Goal: Information Seeking & Learning: Learn about a topic

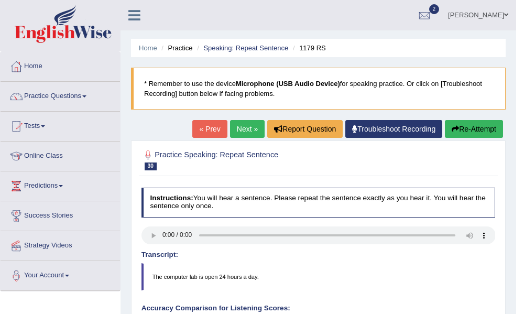
click at [489, 127] on button "Re-Attempt" at bounding box center [474, 129] width 58 height 18
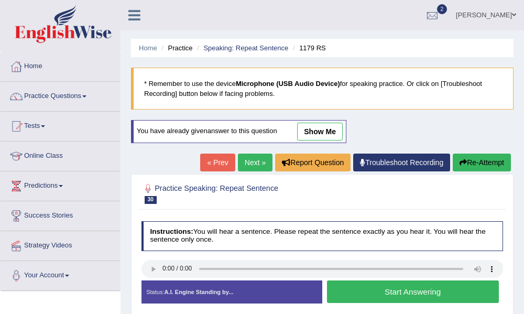
drag, startPoint x: 406, startPoint y: 292, endPoint x: 412, endPoint y: 295, distance: 6.6
click at [411, 295] on button "Start Answering" at bounding box center [413, 291] width 172 height 23
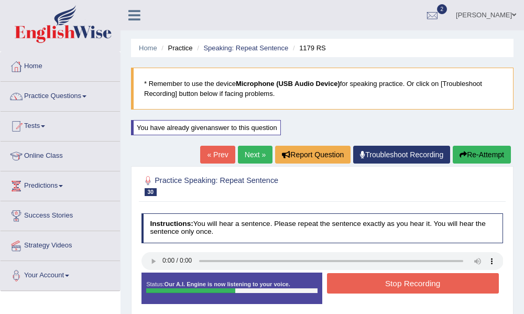
click at [393, 282] on button "Stop Recording" at bounding box center [413, 283] width 172 height 20
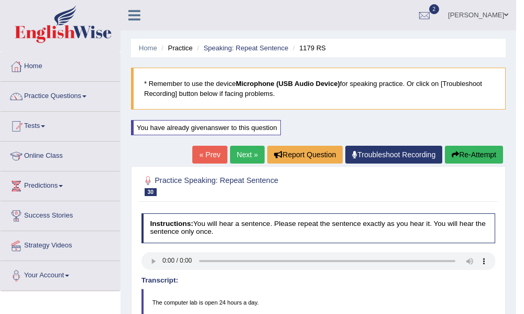
click at [245, 157] on link "Next »" at bounding box center [247, 155] width 35 height 18
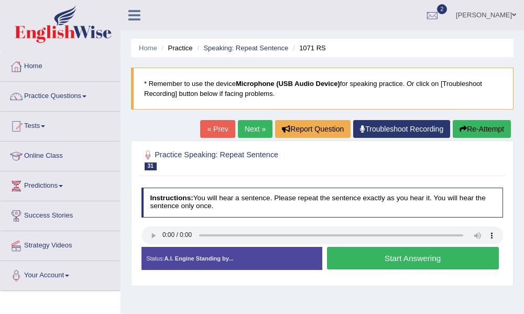
click at [357, 259] on button "Start Answering" at bounding box center [413, 258] width 172 height 23
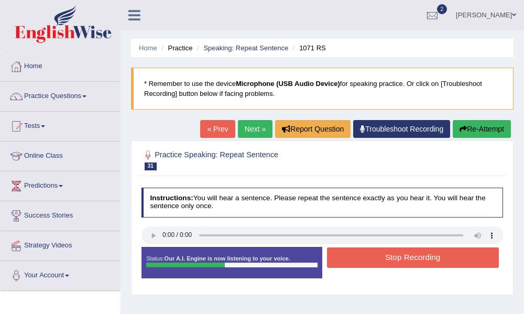
drag, startPoint x: 361, startPoint y: 259, endPoint x: 362, endPoint y: 268, distance: 9.5
click at [362, 268] on div "Stop Recording" at bounding box center [412, 258] width 181 height 23
click at [366, 262] on button "Stop Recording" at bounding box center [413, 257] width 172 height 20
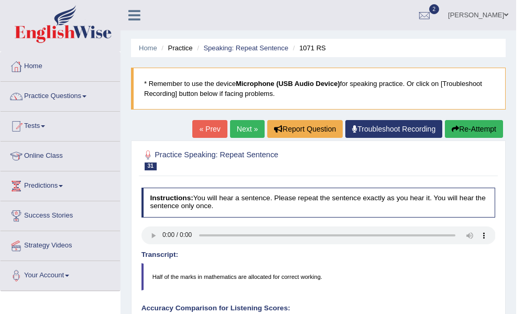
click at [479, 128] on button "Re-Attempt" at bounding box center [474, 129] width 58 height 18
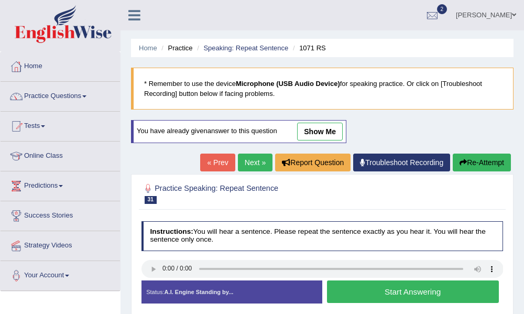
click at [380, 284] on button "Start Answering" at bounding box center [413, 291] width 172 height 23
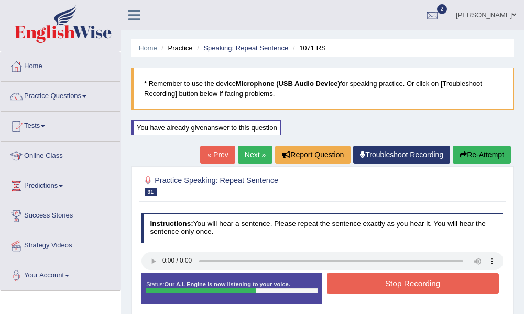
click at [395, 281] on button "Stop Recording" at bounding box center [413, 283] width 172 height 20
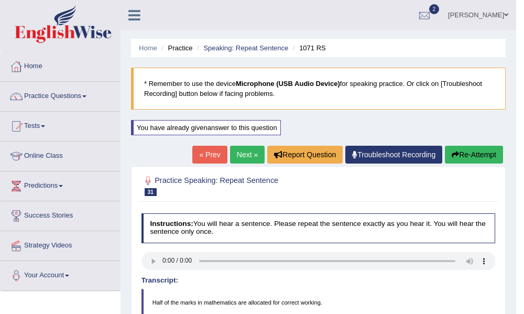
click at [255, 156] on link "Next »" at bounding box center [247, 155] width 35 height 18
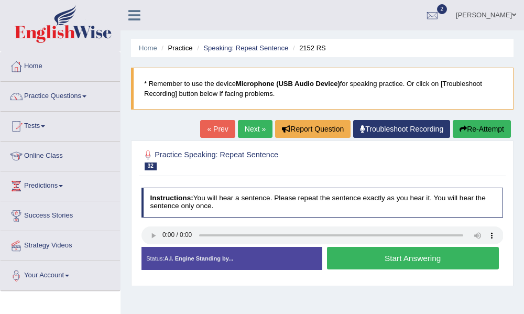
click at [337, 256] on button "Start Answering" at bounding box center [413, 258] width 172 height 23
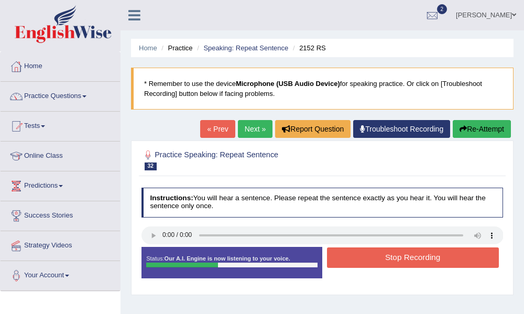
click at [350, 259] on button "Stop Recording" at bounding box center [413, 257] width 172 height 20
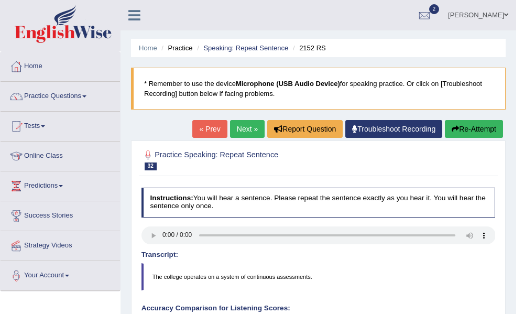
click at [479, 124] on button "Re-Attempt" at bounding box center [474, 129] width 58 height 18
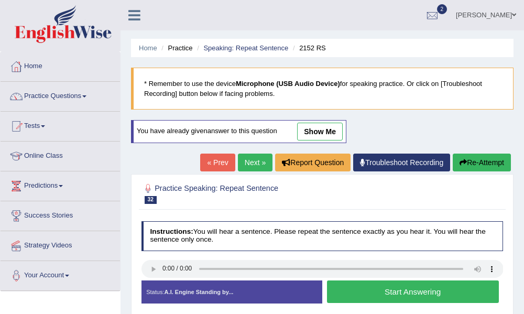
click at [391, 290] on button "Start Answering" at bounding box center [413, 291] width 172 height 23
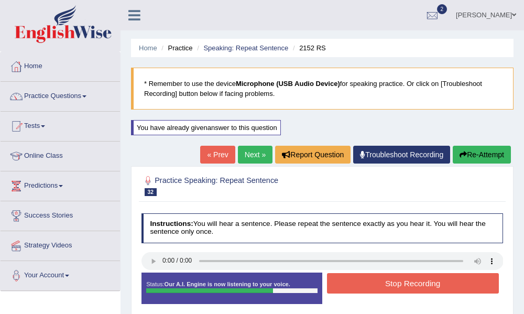
click at [437, 280] on button "Stop Recording" at bounding box center [413, 283] width 172 height 20
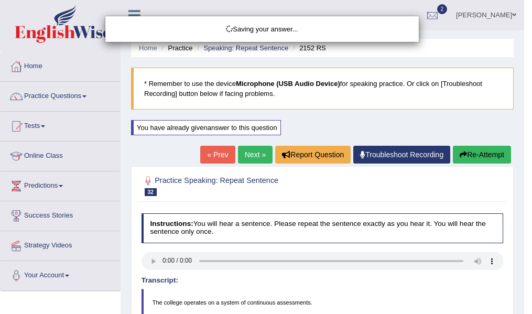
click at [489, 156] on div "Saving your answer..." at bounding box center [266, 157] width 532 height 314
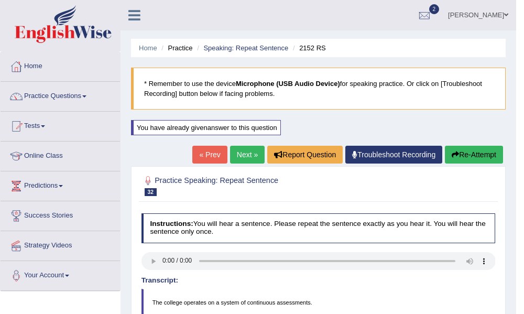
click at [462, 155] on button "Re-Attempt" at bounding box center [474, 155] width 58 height 18
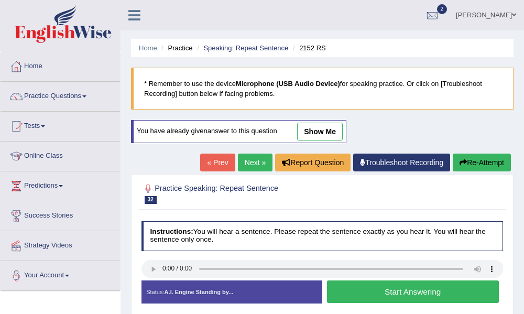
click at [361, 297] on button "Start Answering" at bounding box center [413, 291] width 172 height 23
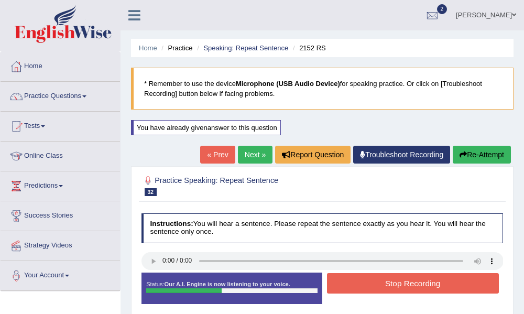
click at [359, 281] on button "Stop Recording" at bounding box center [413, 283] width 172 height 20
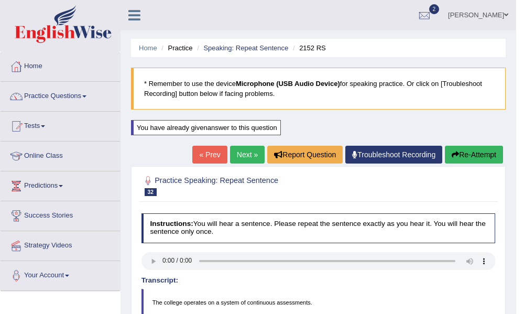
click at [466, 156] on button "Re-Attempt" at bounding box center [474, 155] width 58 height 18
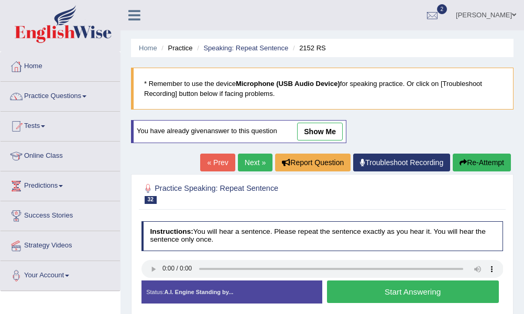
click at [371, 291] on button "Start Answering" at bounding box center [413, 291] width 172 height 23
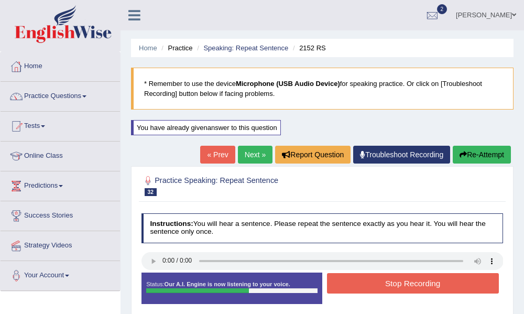
click at [370, 291] on button "Stop Recording" at bounding box center [413, 283] width 172 height 20
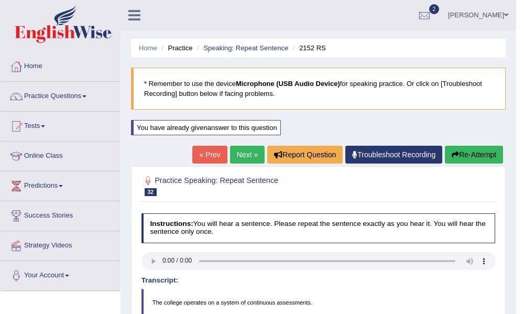
click at [245, 159] on link "Next »" at bounding box center [247, 155] width 35 height 18
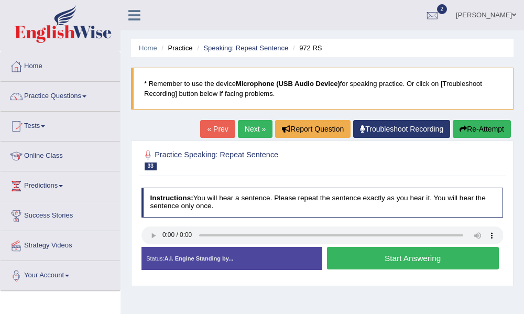
click at [353, 256] on button "Start Answering" at bounding box center [413, 258] width 172 height 23
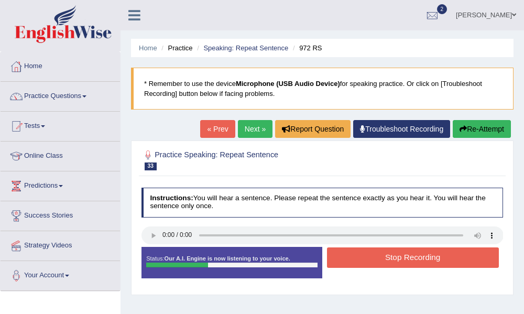
click at [371, 259] on button "Stop Recording" at bounding box center [413, 257] width 172 height 20
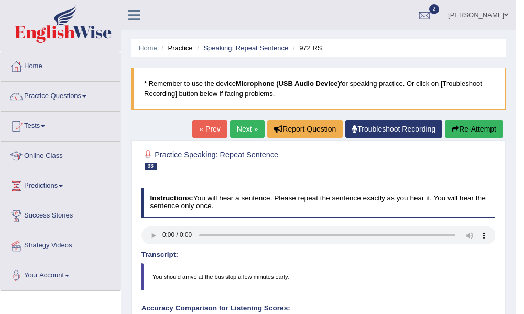
click at [234, 124] on link "Next »" at bounding box center [247, 129] width 35 height 18
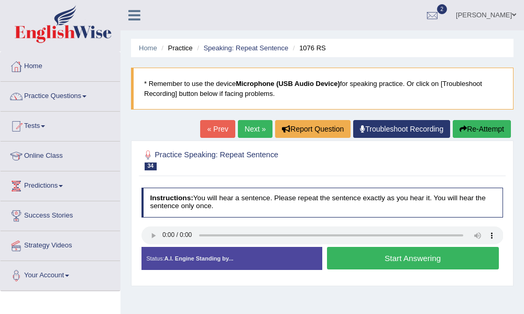
click at [345, 257] on button "Start Answering" at bounding box center [413, 258] width 172 height 23
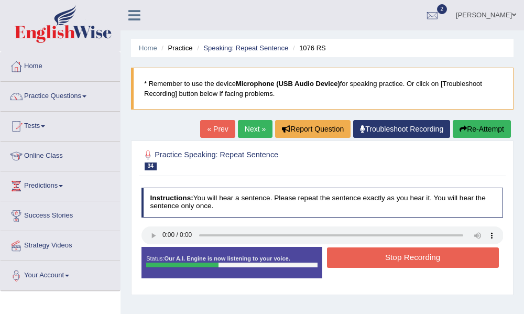
click at [335, 259] on button "Stop Recording" at bounding box center [413, 257] width 172 height 20
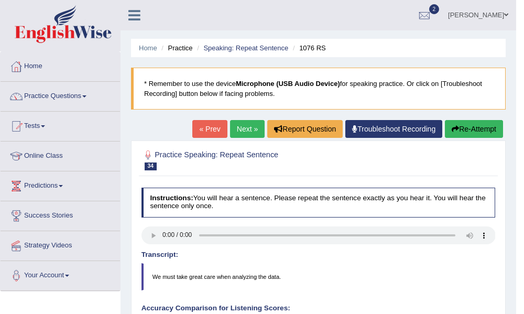
click at [244, 125] on link "Next »" at bounding box center [247, 129] width 35 height 18
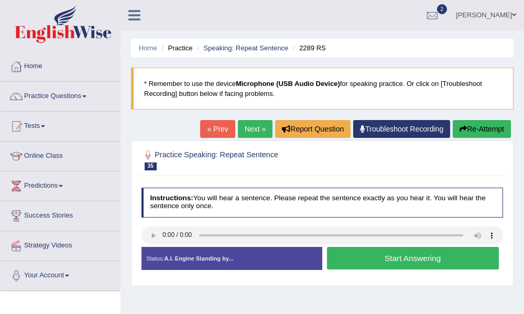
click at [430, 262] on button "Start Answering" at bounding box center [413, 258] width 172 height 23
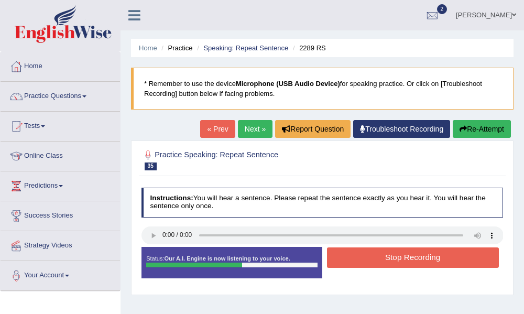
click at [428, 271] on div "Status: Our A.I. Engine is now listening to your voice. Start Answering Stop Re…" at bounding box center [322, 267] width 362 height 40
click at [425, 260] on button "Stop Recording" at bounding box center [413, 257] width 172 height 20
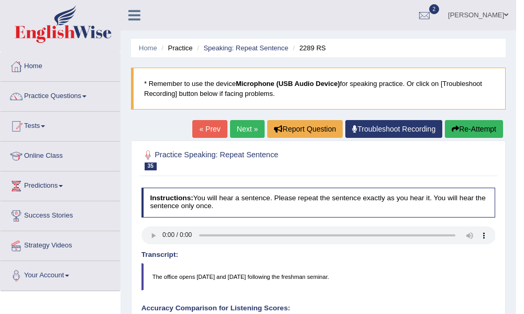
click at [244, 132] on link "Next »" at bounding box center [247, 129] width 35 height 18
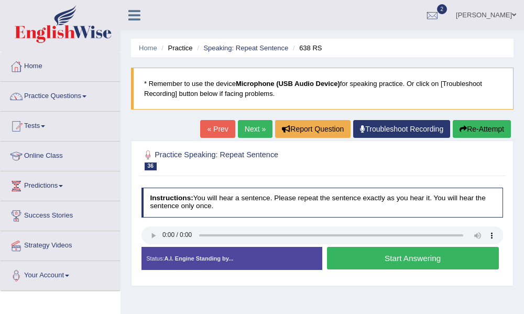
click at [419, 262] on button "Start Answering" at bounding box center [413, 258] width 172 height 23
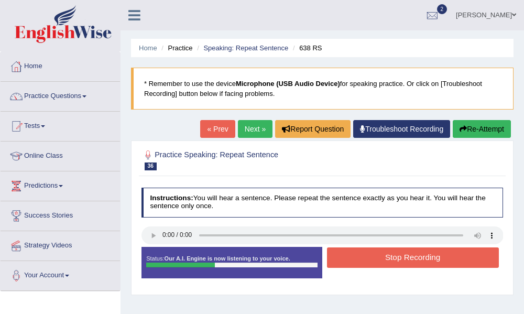
drag, startPoint x: 424, startPoint y: 265, endPoint x: 431, endPoint y: 272, distance: 10.4
click at [431, 272] on div "Status: Our A.I. Engine is now listening to your voice. Start Answering Stop Re…" at bounding box center [322, 267] width 362 height 40
click at [418, 257] on button "Stop Recording" at bounding box center [413, 257] width 172 height 20
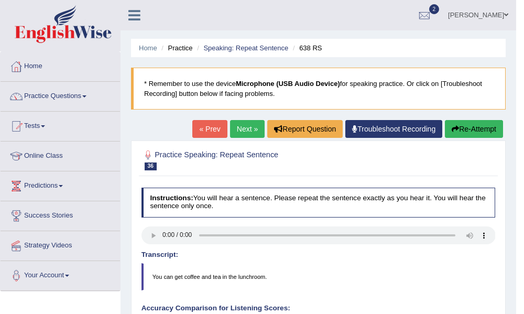
click at [239, 125] on link "Next »" at bounding box center [247, 129] width 35 height 18
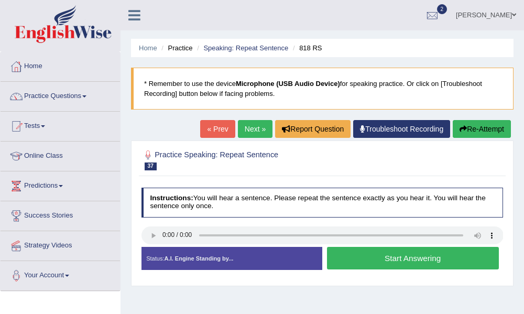
click at [442, 259] on button "Start Answering" at bounding box center [413, 258] width 172 height 23
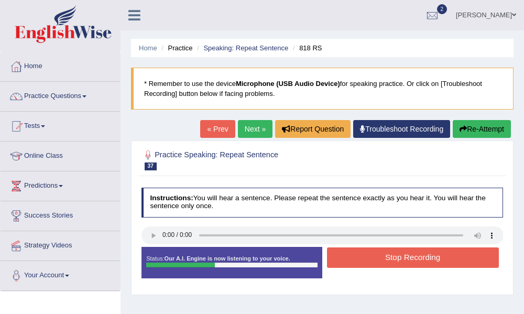
click at [433, 262] on button "Stop Recording" at bounding box center [413, 257] width 172 height 20
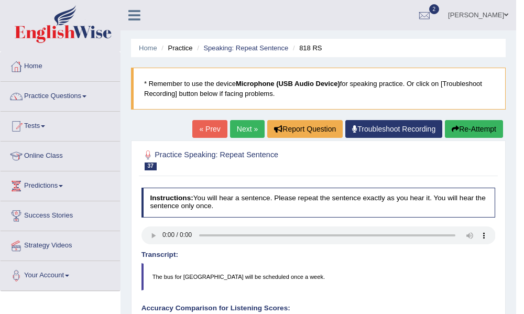
click at [491, 118] on div "Home Practice Speaking: Repeat Sentence 818 RS * Remember to use the device Mic…" at bounding box center [318, 309] width 396 height 618
click at [486, 123] on button "Re-Attempt" at bounding box center [474, 129] width 58 height 18
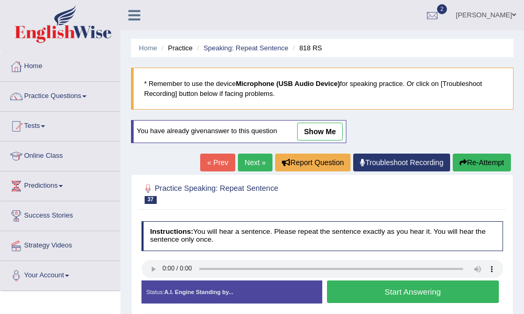
click at [432, 295] on button "Start Answering" at bounding box center [413, 291] width 172 height 23
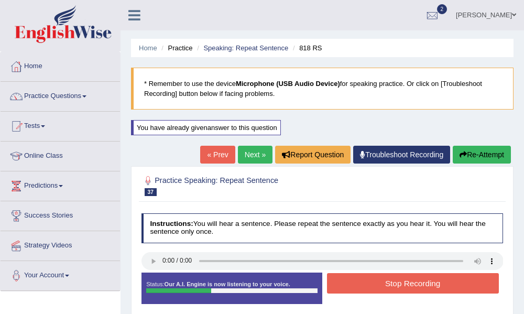
click at [414, 285] on button "Stop Recording" at bounding box center [413, 283] width 172 height 20
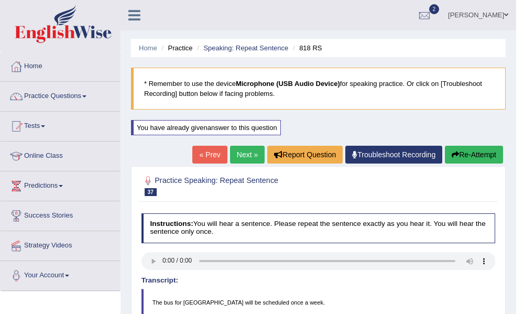
click at [244, 159] on link "Next »" at bounding box center [247, 155] width 35 height 18
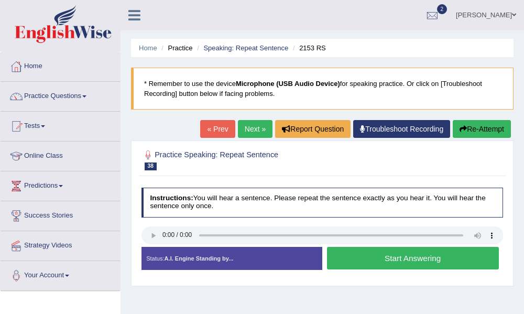
click at [359, 260] on button "Start Answering" at bounding box center [413, 258] width 172 height 23
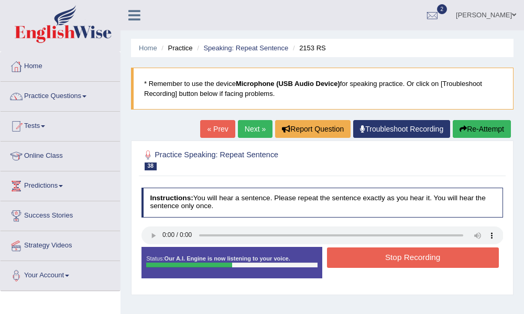
click at [345, 256] on button "Stop Recording" at bounding box center [413, 257] width 172 height 20
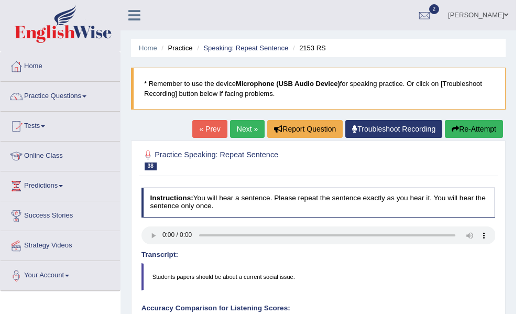
click at [242, 127] on link "Next »" at bounding box center [247, 129] width 35 height 18
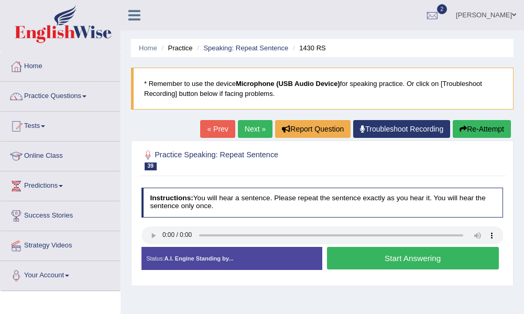
click at [379, 263] on button "Start Answering" at bounding box center [413, 258] width 172 height 23
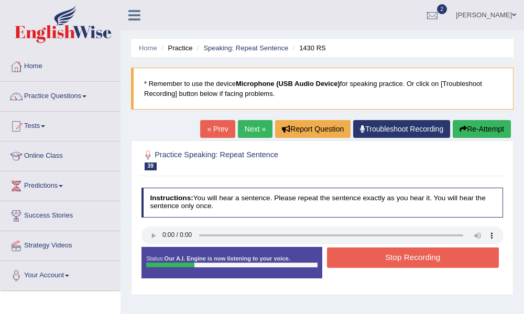
click at [386, 265] on button "Stop Recording" at bounding box center [413, 257] width 172 height 20
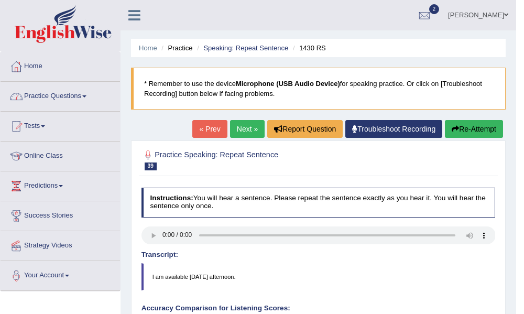
click at [83, 97] on link "Practice Questions" at bounding box center [60, 95] width 119 height 26
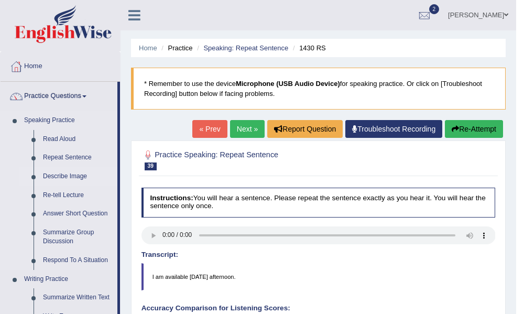
click at [78, 173] on link "Describe Image" at bounding box center [77, 176] width 79 height 19
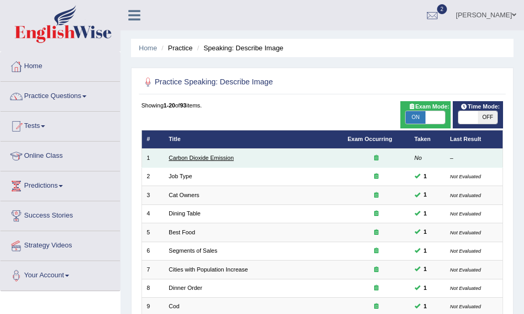
click at [195, 155] on link "Carbon Dioxide Emission" at bounding box center [201, 158] width 65 height 6
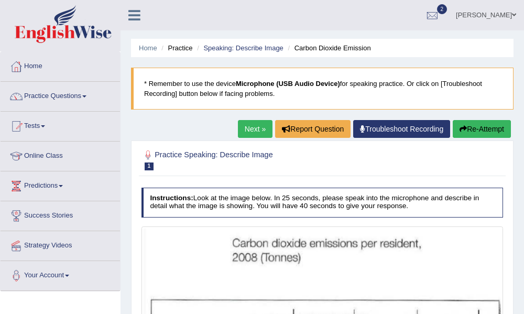
scroll to position [236, 0]
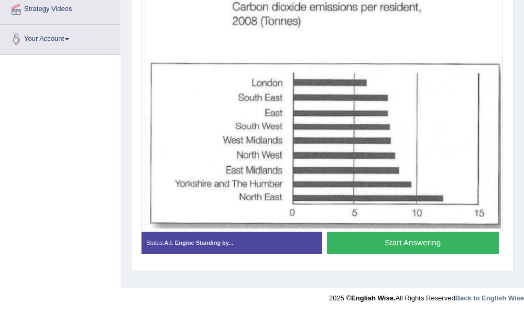
click at [369, 247] on button "Start Answering" at bounding box center [413, 243] width 172 height 23
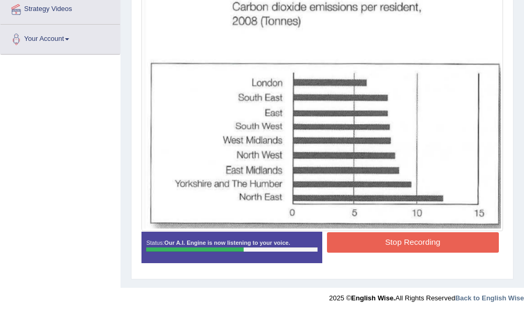
click at [375, 247] on button "Stop Recording" at bounding box center [413, 242] width 172 height 20
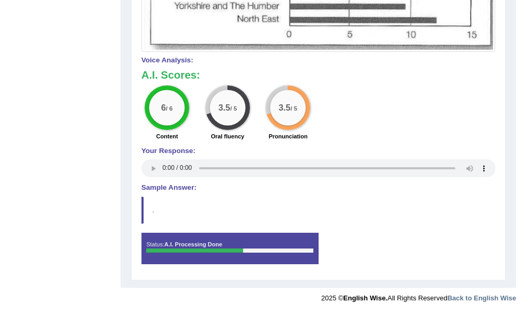
scroll to position [0, 0]
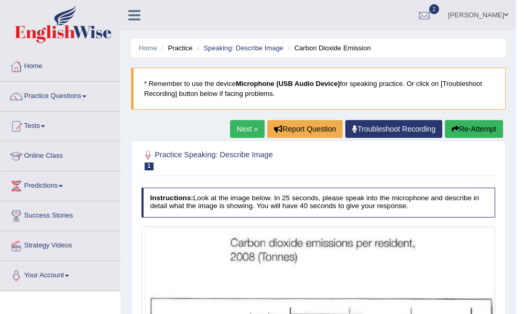
click at [246, 131] on link "Next »" at bounding box center [247, 129] width 35 height 18
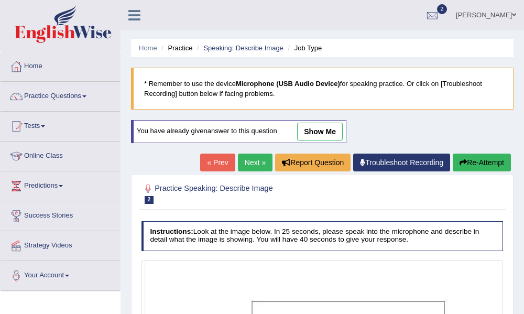
scroll to position [294, 0]
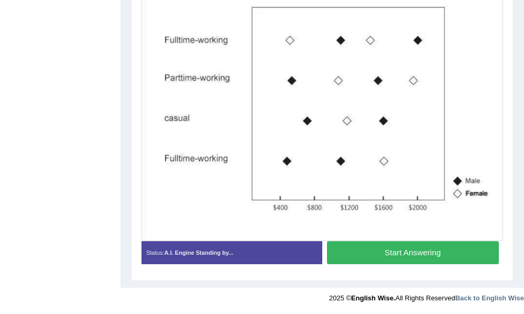
click at [369, 251] on button "Start Answering" at bounding box center [413, 252] width 172 height 23
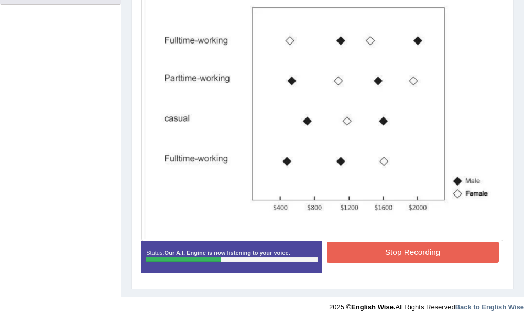
drag, startPoint x: 368, startPoint y: 251, endPoint x: 361, endPoint y: 252, distance: 6.8
click at [363, 252] on button "Stop Recording" at bounding box center [413, 251] width 172 height 20
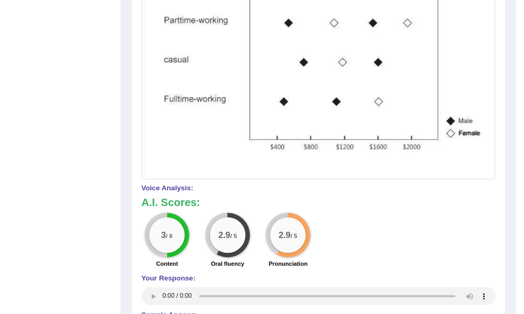
scroll to position [0, 0]
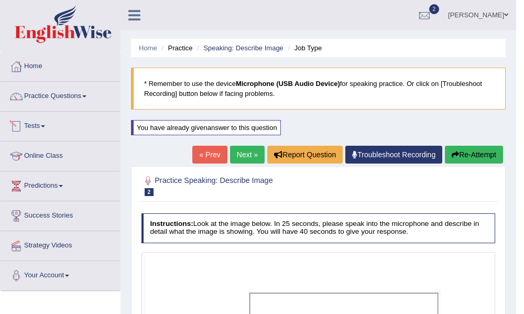
click at [250, 152] on link "Next »" at bounding box center [247, 155] width 35 height 18
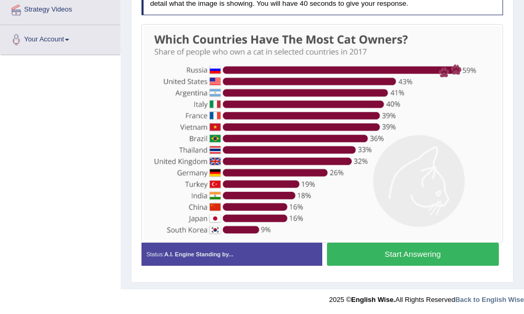
scroll to position [237, 0]
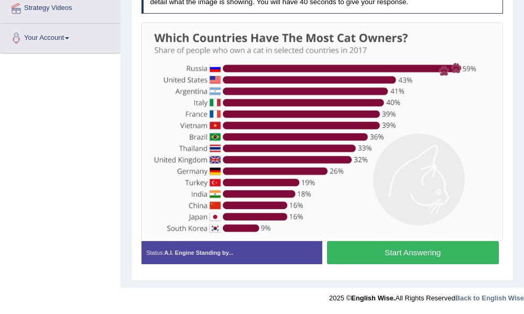
click at [425, 250] on button "Start Answering" at bounding box center [413, 252] width 172 height 23
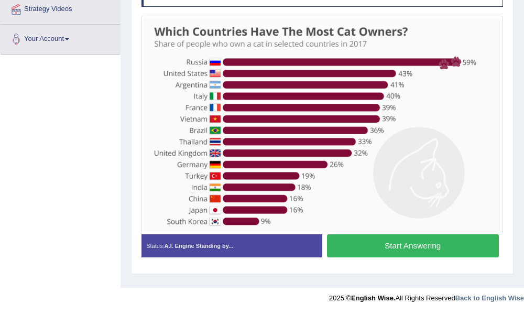
scroll to position [236, 0]
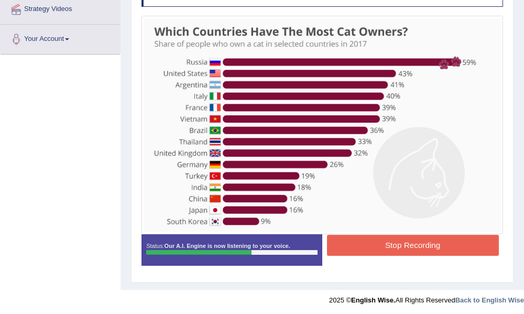
click at [419, 217] on img at bounding box center [322, 125] width 357 height 214
click at [421, 245] on button "Stop Recording" at bounding box center [413, 245] width 172 height 20
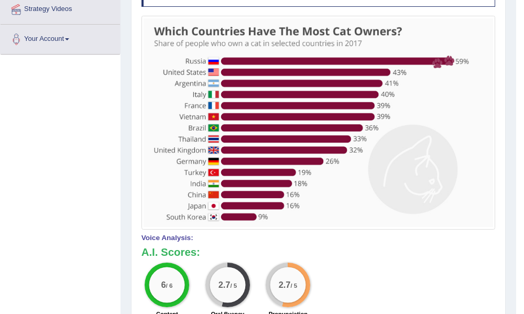
scroll to position [0, 0]
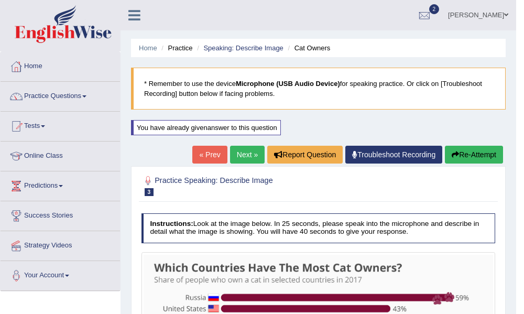
click at [230, 150] on link "Next »" at bounding box center [247, 155] width 35 height 18
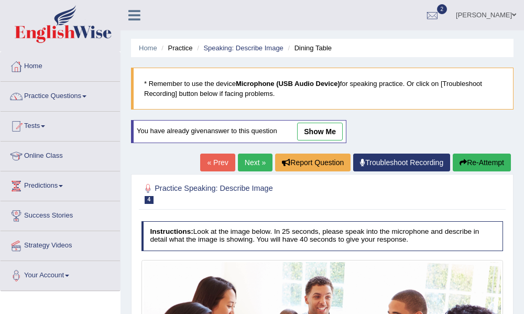
scroll to position [236, 0]
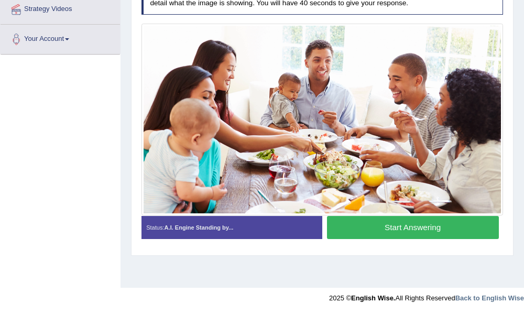
click at [383, 227] on button "Start Answering" at bounding box center [413, 227] width 172 height 23
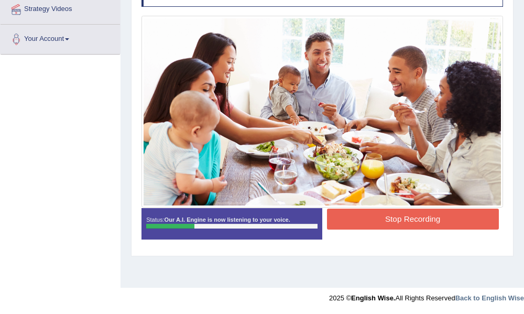
click at [377, 223] on button "Stop Recording" at bounding box center [413, 218] width 172 height 20
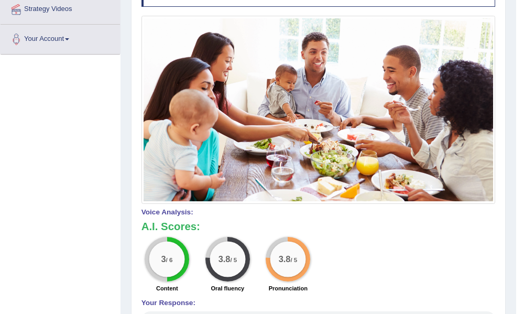
scroll to position [0, 0]
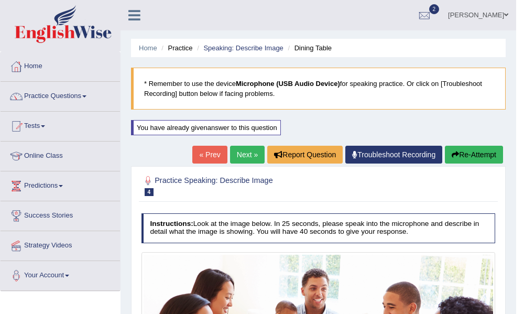
click at [240, 158] on link "Next »" at bounding box center [247, 155] width 35 height 18
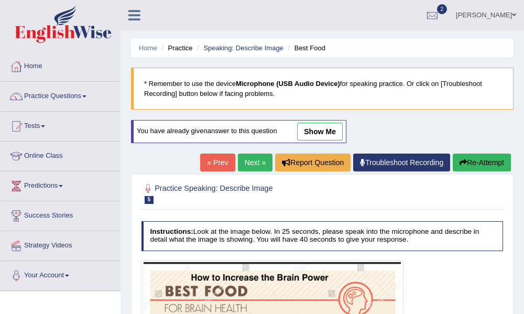
scroll to position [282, 0]
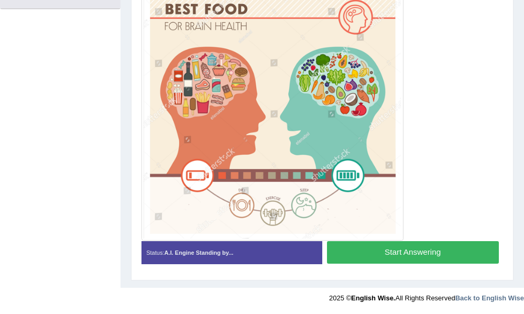
click at [391, 259] on button "Start Answering" at bounding box center [413, 252] width 172 height 23
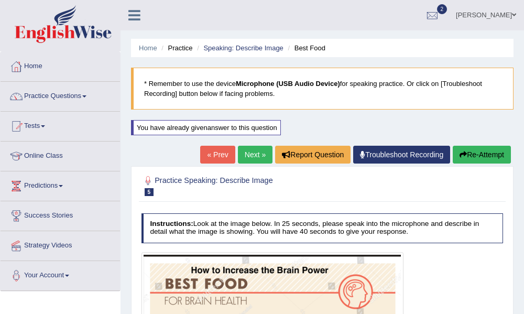
scroll to position [282, 0]
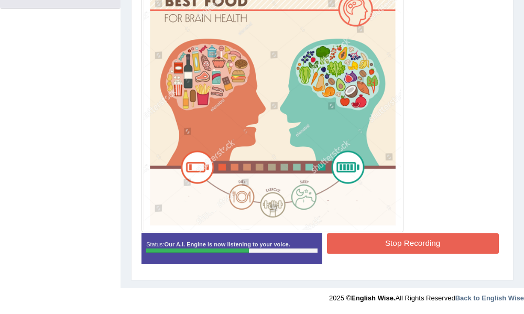
click at [388, 248] on button "Stop Recording" at bounding box center [413, 243] width 172 height 20
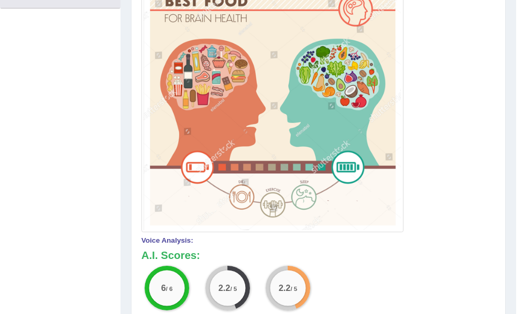
scroll to position [0, 0]
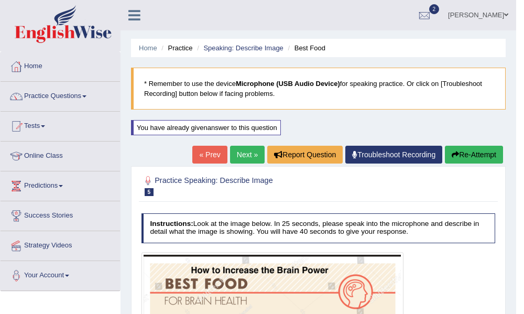
click at [449, 149] on button "Re-Attempt" at bounding box center [474, 155] width 58 height 18
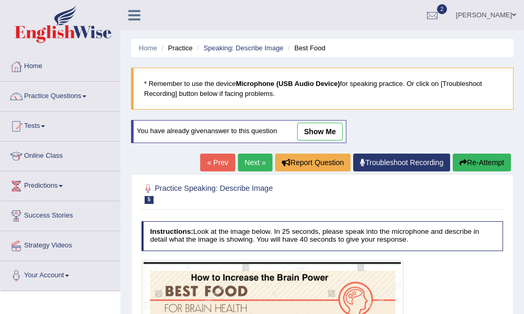
scroll to position [282, 0]
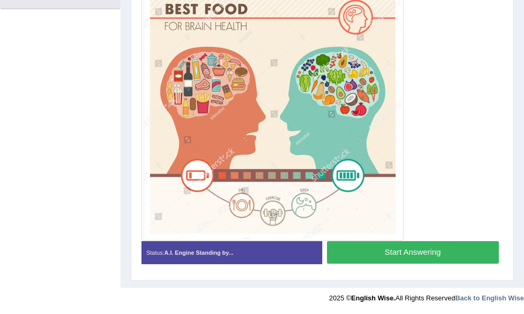
click at [420, 257] on button "Start Answering" at bounding box center [413, 252] width 172 height 23
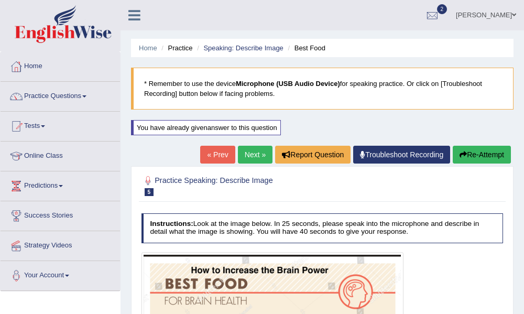
scroll to position [282, 0]
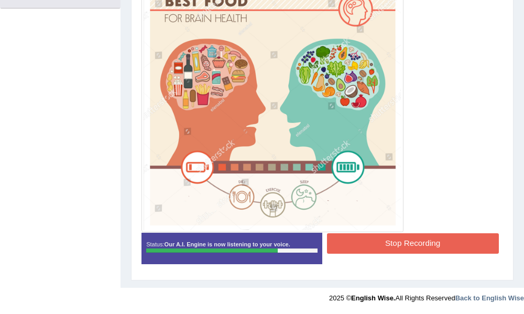
click at [403, 244] on button "Stop Recording" at bounding box center [413, 243] width 172 height 20
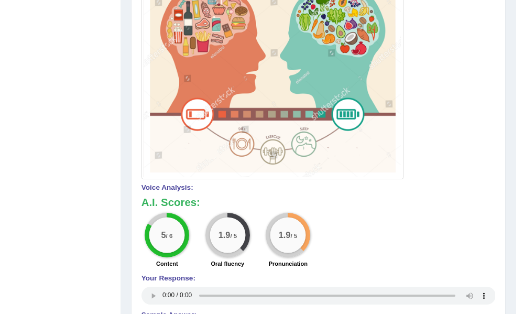
scroll to position [0, 0]
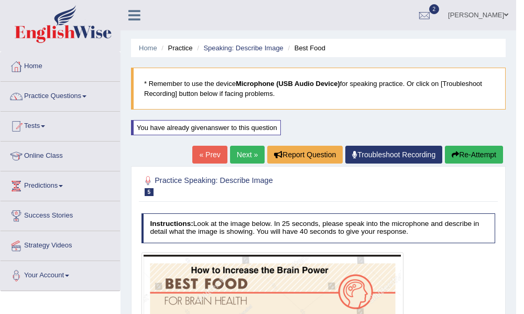
click at [236, 150] on link "Next »" at bounding box center [247, 155] width 35 height 18
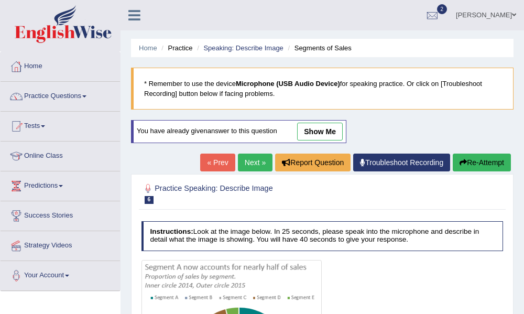
scroll to position [236, 0]
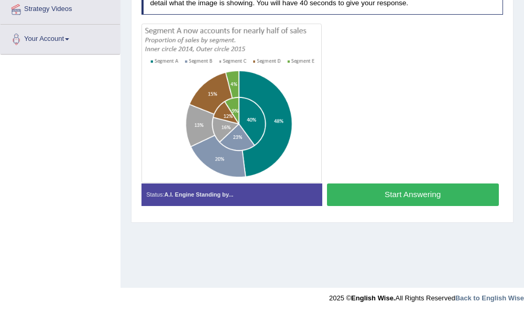
click at [350, 194] on button "Start Answering" at bounding box center [413, 194] width 172 height 23
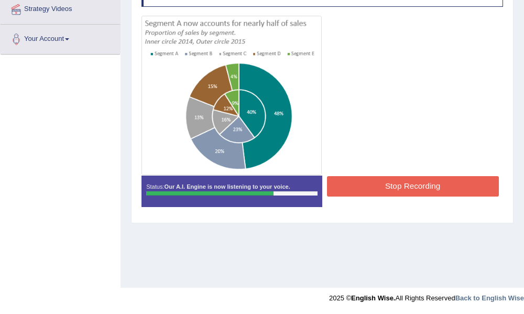
click at [354, 181] on button "Stop Recording" at bounding box center [413, 186] width 172 height 20
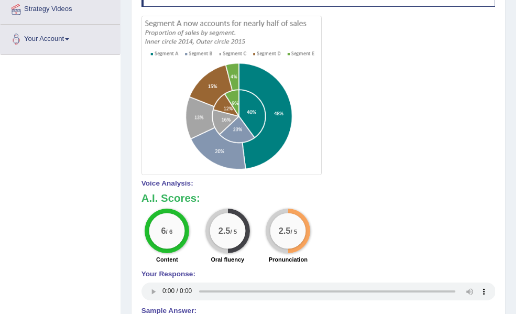
scroll to position [0, 0]
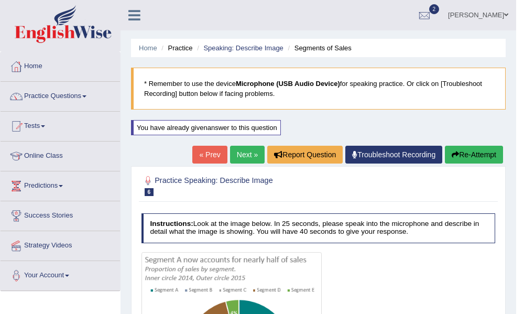
click at [236, 153] on link "Next »" at bounding box center [247, 155] width 35 height 18
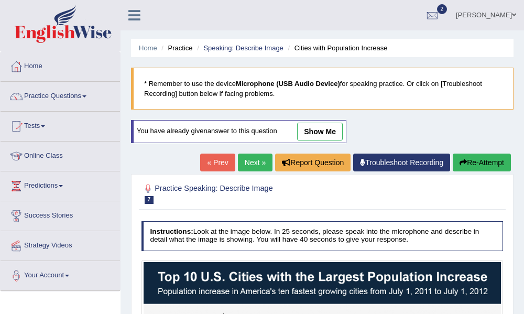
scroll to position [278, 0]
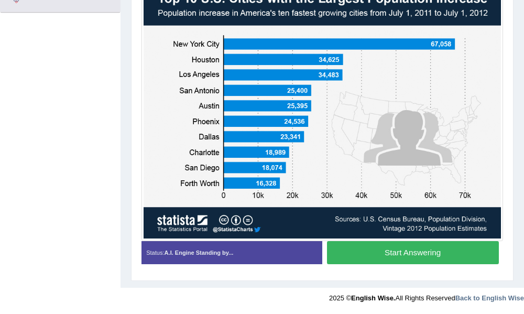
click at [404, 254] on button "Start Answering" at bounding box center [413, 252] width 172 height 23
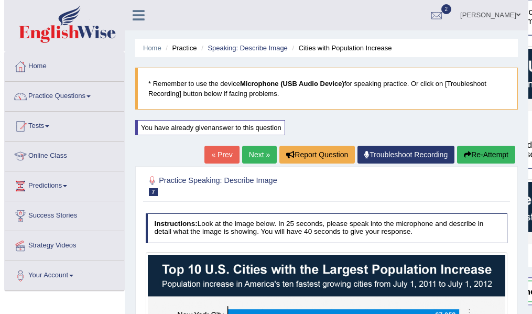
scroll to position [279, 0]
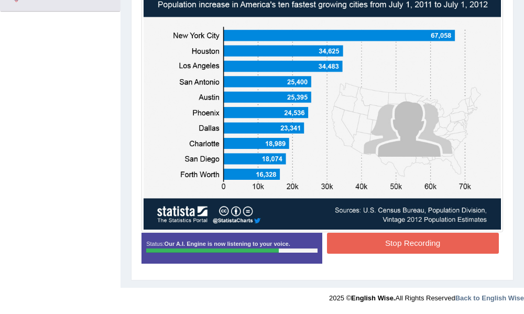
click at [436, 247] on button "Stop Recording" at bounding box center [413, 243] width 172 height 20
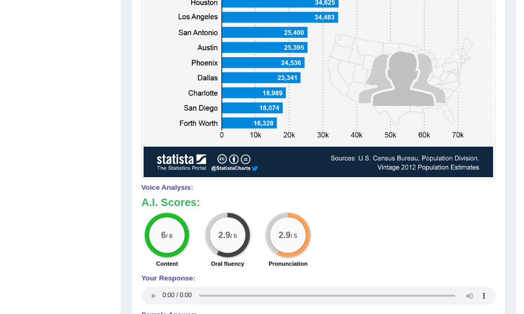
scroll to position [0, 0]
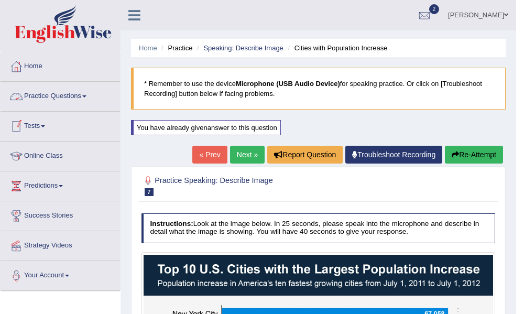
click at [86, 96] on span at bounding box center [84, 96] width 4 height 2
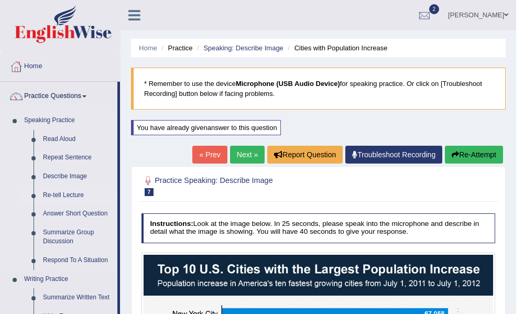
click at [80, 194] on link "Re-tell Lecture" at bounding box center [77, 195] width 79 height 19
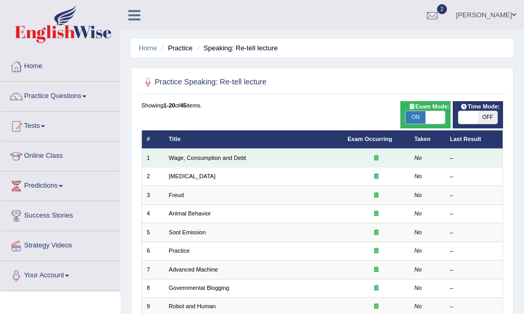
click at [252, 156] on td "Wage, Consumption and Debt" at bounding box center [253, 158] width 179 height 18
click at [220, 157] on link "Wage, Consumption and Debt" at bounding box center [208, 158] width 78 height 6
